Goal: Information Seeking & Learning: Check status

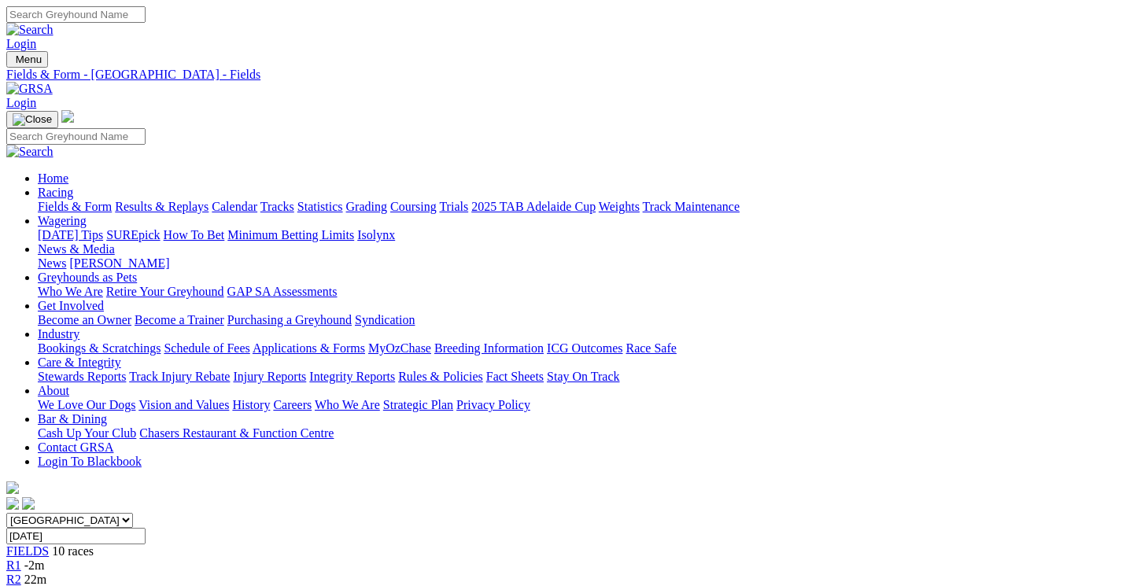
scroll to position [1012, 6]
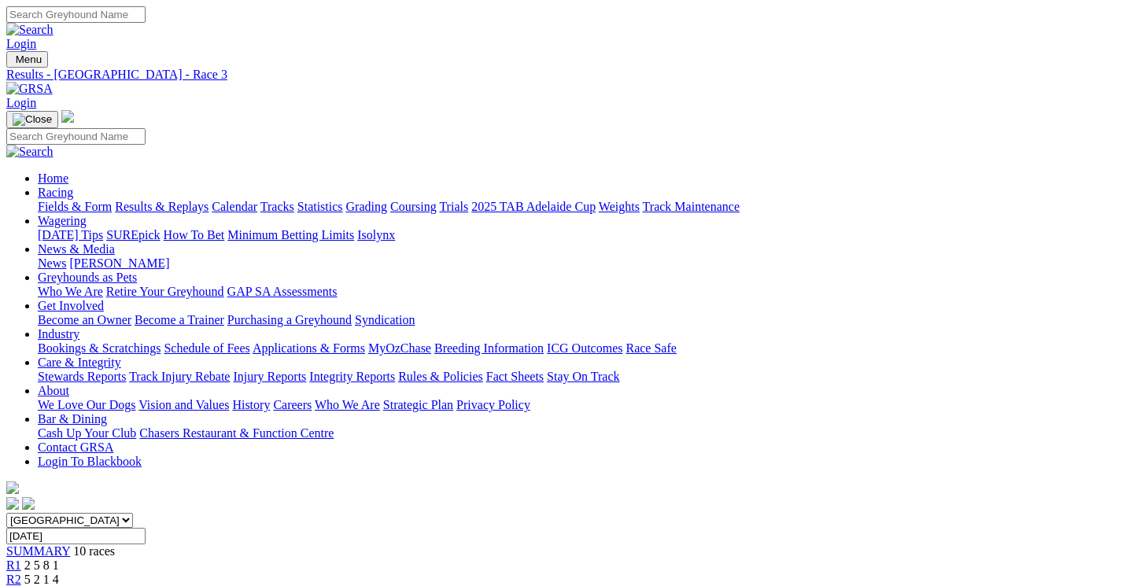
scroll to position [227, 0]
